Goal: Information Seeking & Learning: Learn about a topic

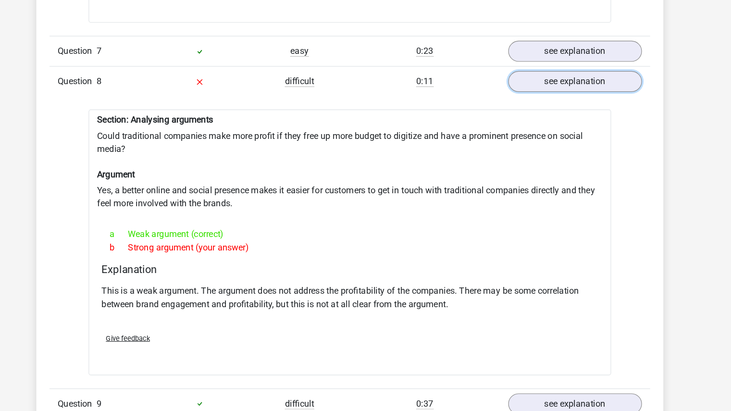
scroll to position [1371, 0]
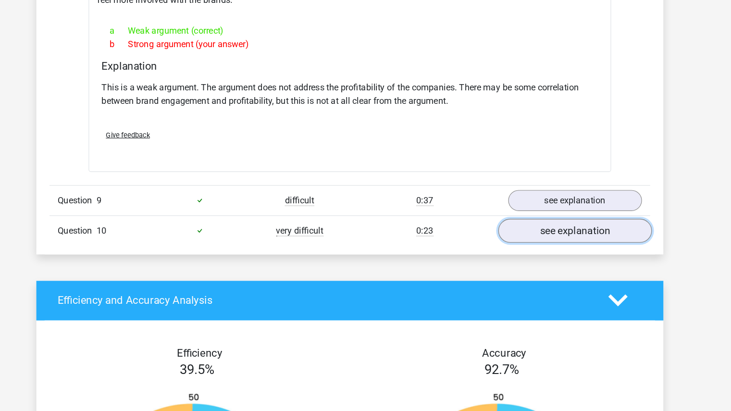
click at [544, 243] on link "see explanation" at bounding box center [562, 253] width 134 height 21
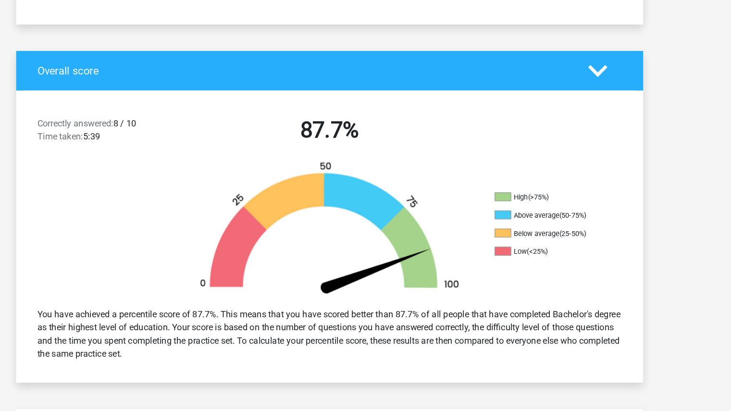
scroll to position [0, 0]
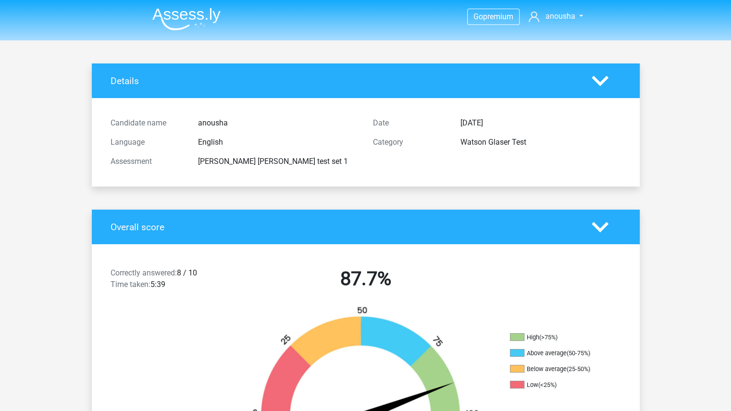
click at [188, 9] on img at bounding box center [186, 19] width 68 height 23
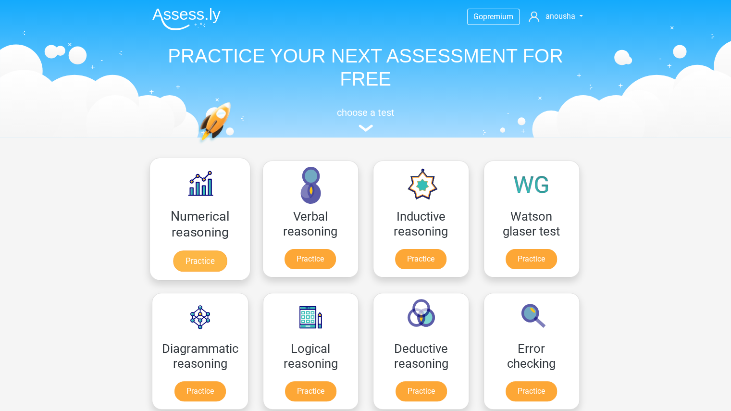
scroll to position [22, 0]
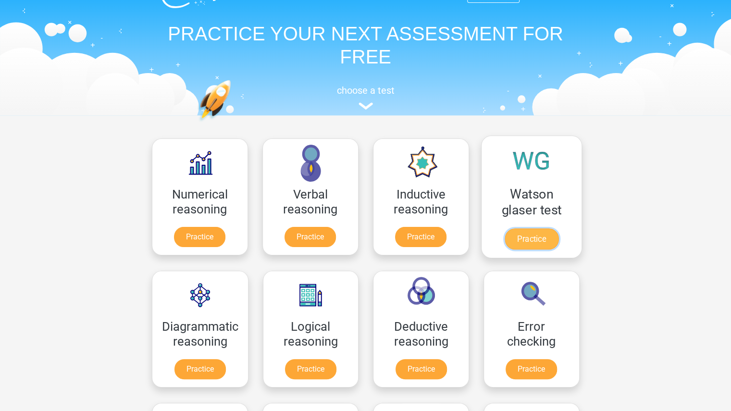
click at [535, 228] on link "Practice" at bounding box center [531, 238] width 54 height 21
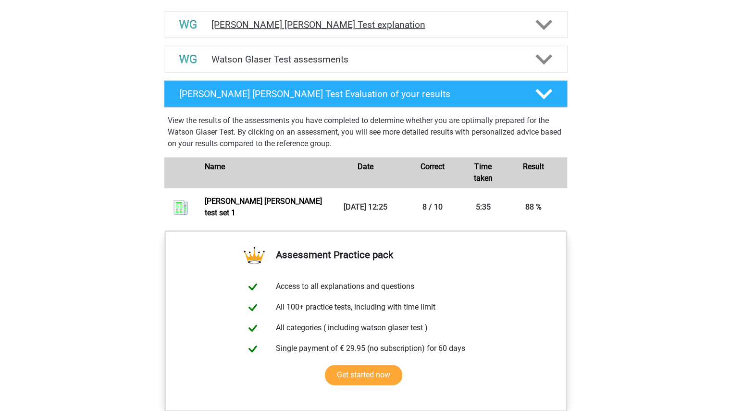
scroll to position [555, 0]
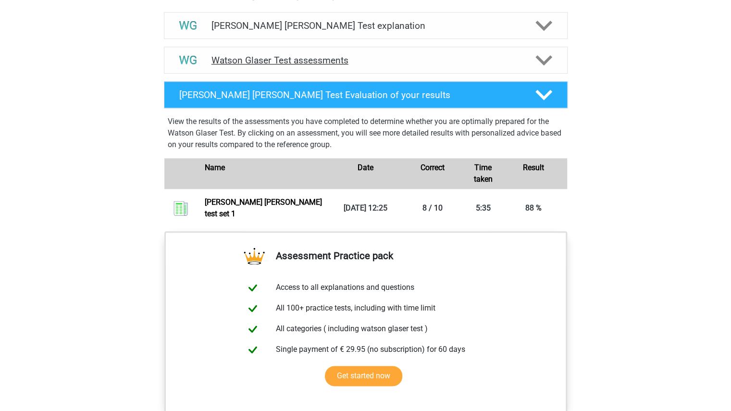
click at [374, 74] on div "Watson Glaser Test assessments" at bounding box center [366, 60] width 404 height 27
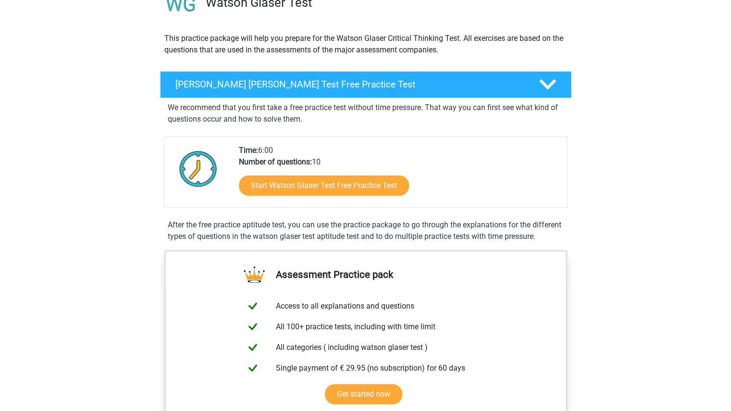
scroll to position [44, 0]
